Goal: Browse casually: Explore the website without a specific task or goal

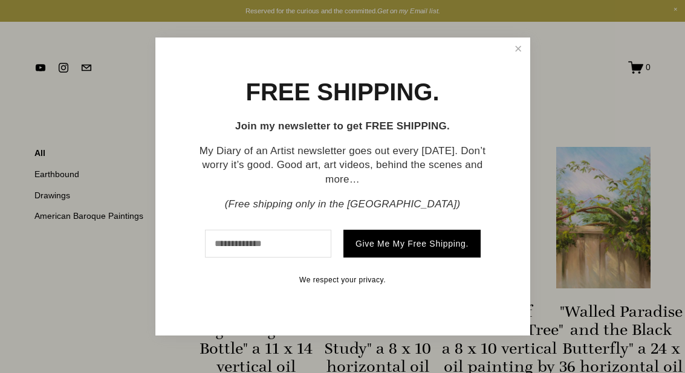
click at [681, 42] on div at bounding box center [342, 186] width 685 height 373
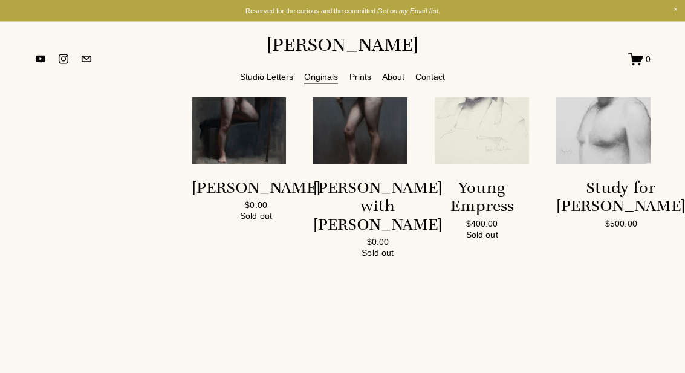
scroll to position [2576, 0]
click at [258, 164] on img "Brian Kneeling" at bounding box center [239, 93] width 94 height 141
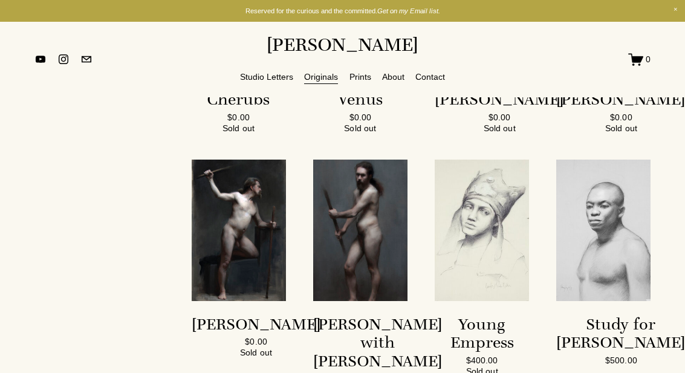
scroll to position [2439, 0]
click at [612, 77] on img "Jon Seated" at bounding box center [603, 6] width 94 height 141
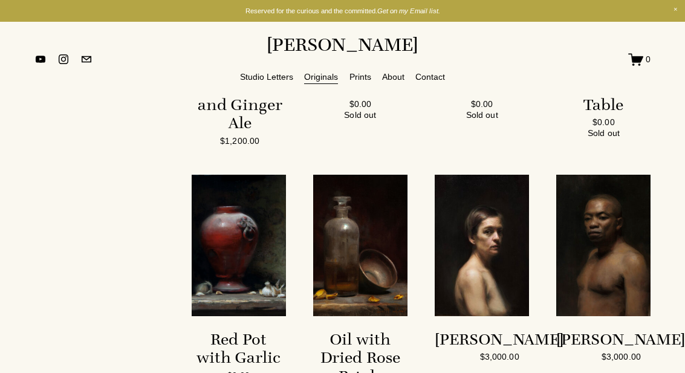
scroll to position [1936, 0]
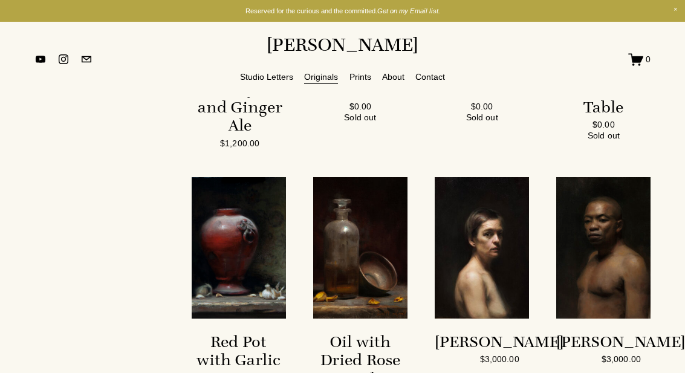
click at [464, 121] on section "Bread and Butter $0.00 Sold out" at bounding box center [482, 90] width 94 height 60
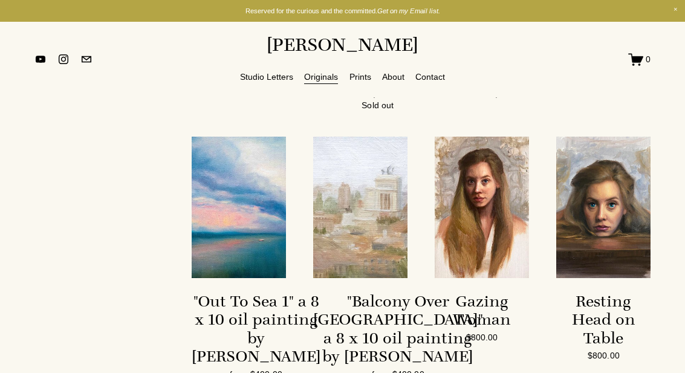
scroll to position [1792, 0]
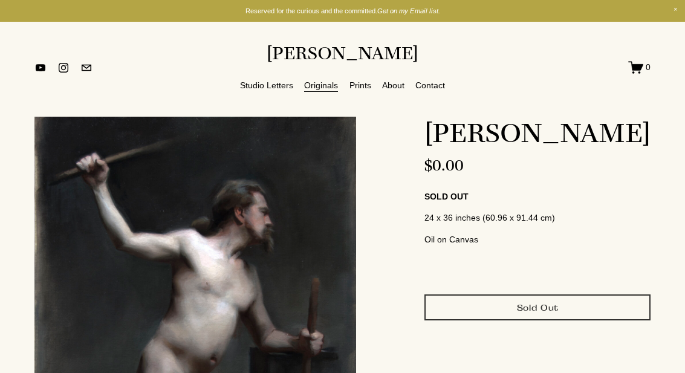
scroll to position [5, 0]
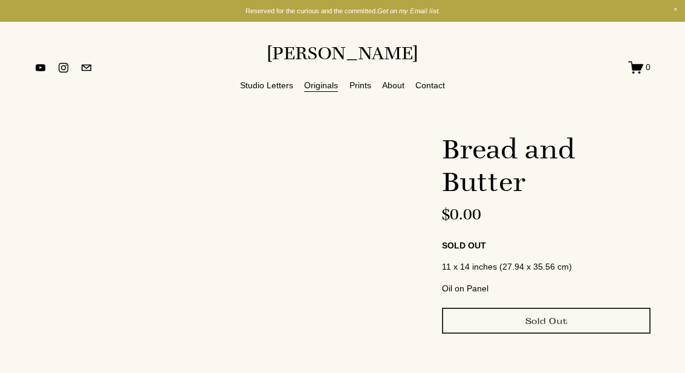
scroll to position [-28, 0]
